Goal: Task Accomplishment & Management: Complete application form

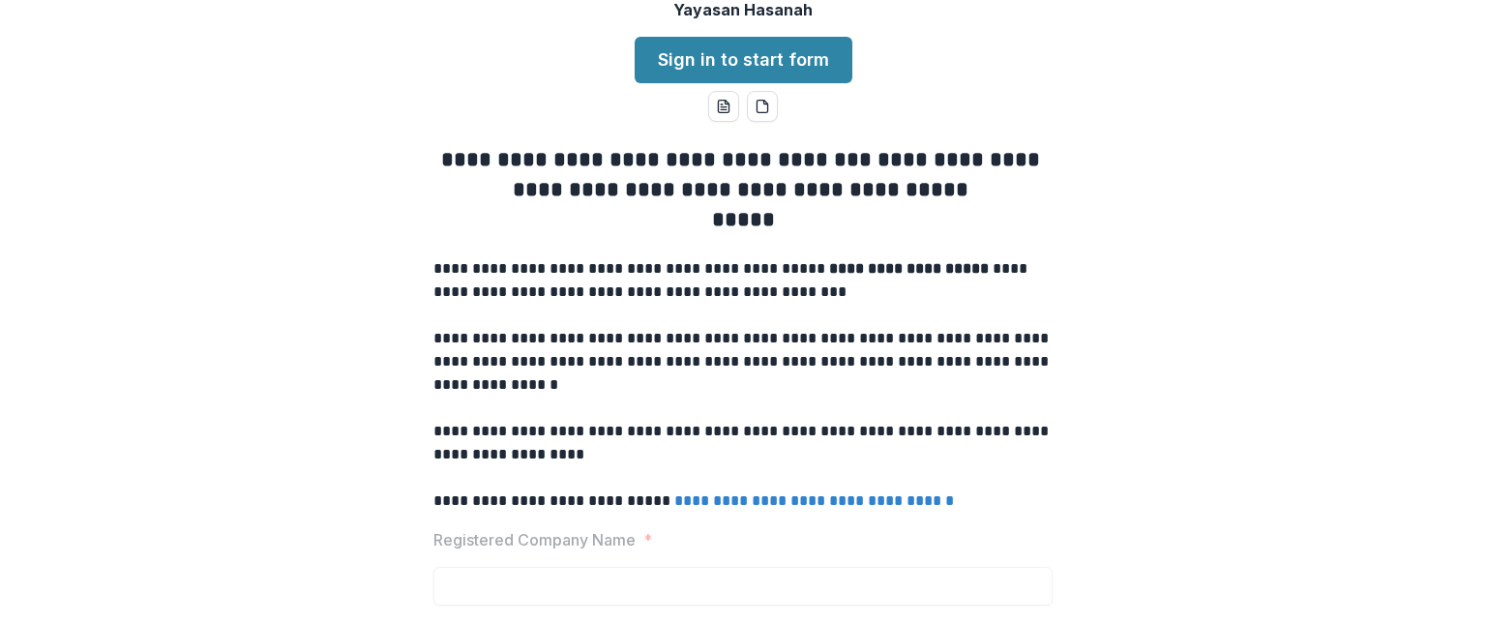
scroll to position [97, 0]
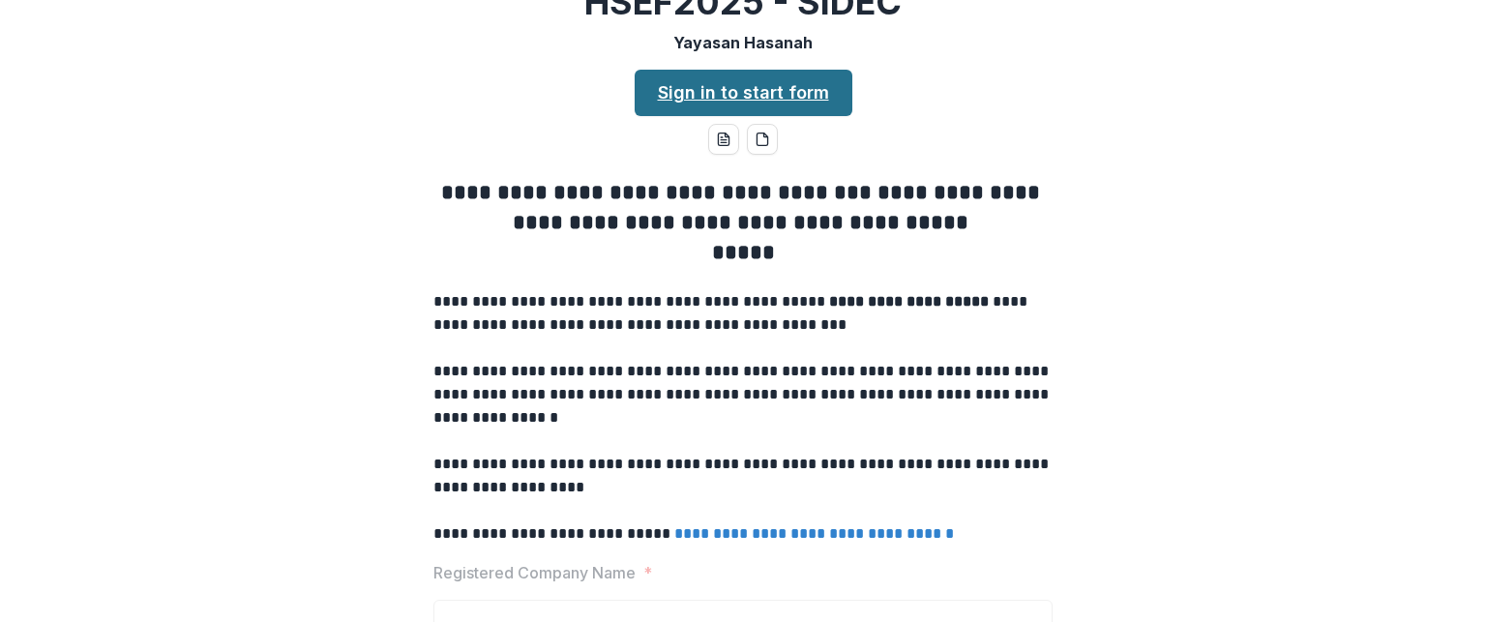
click at [765, 116] on link "Sign in to start form" at bounding box center [744, 93] width 218 height 46
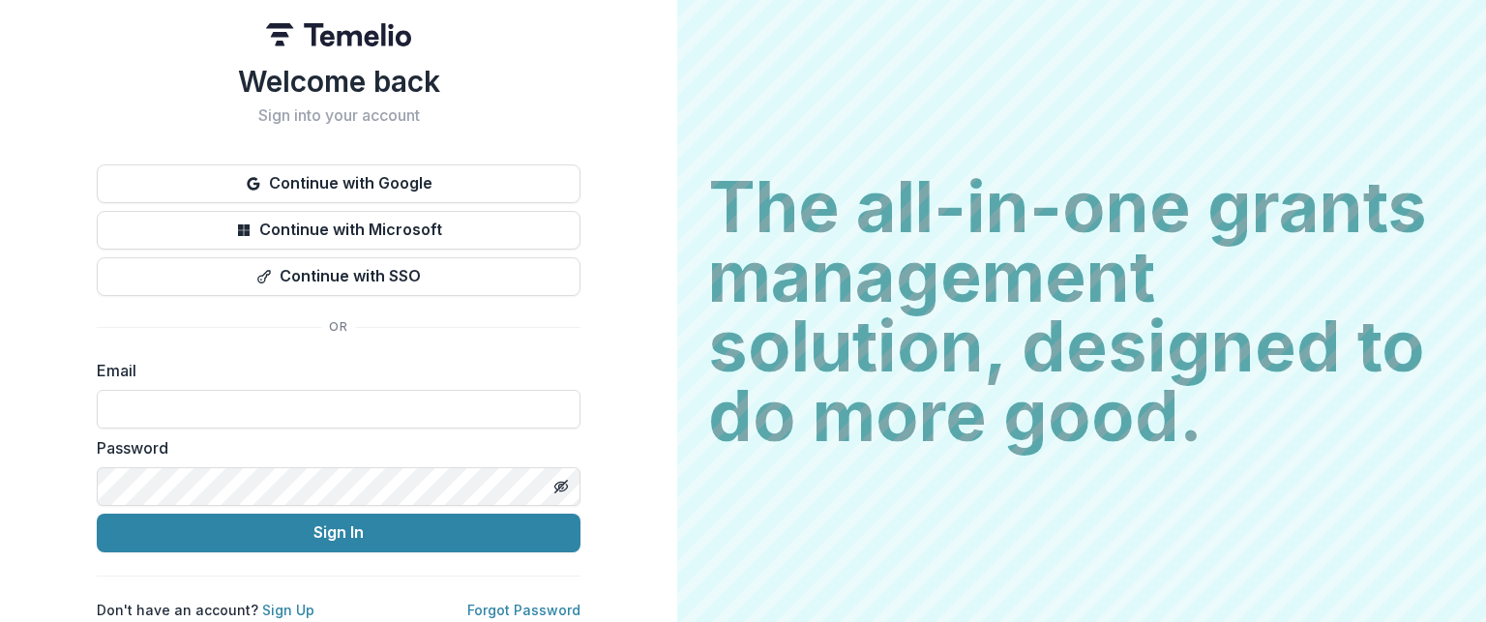
scroll to position [10, 0]
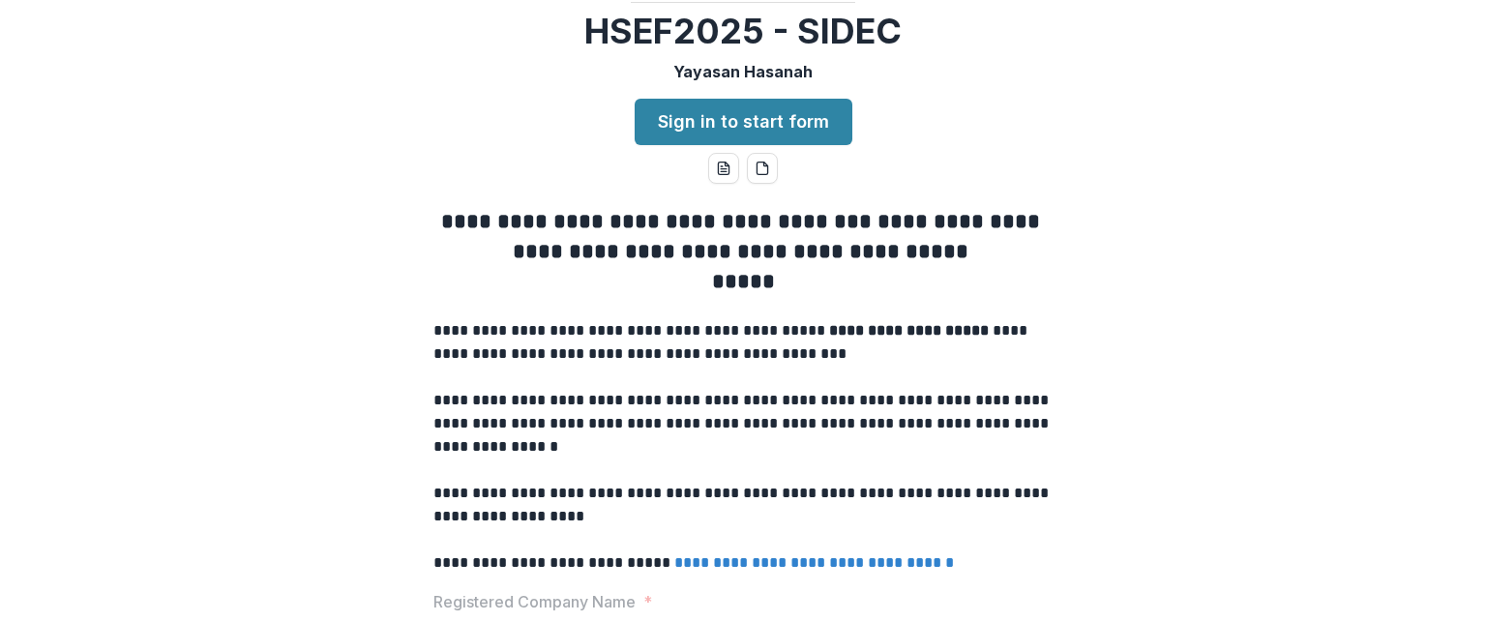
scroll to position [97, 0]
